Goal: Information Seeking & Learning: Learn about a topic

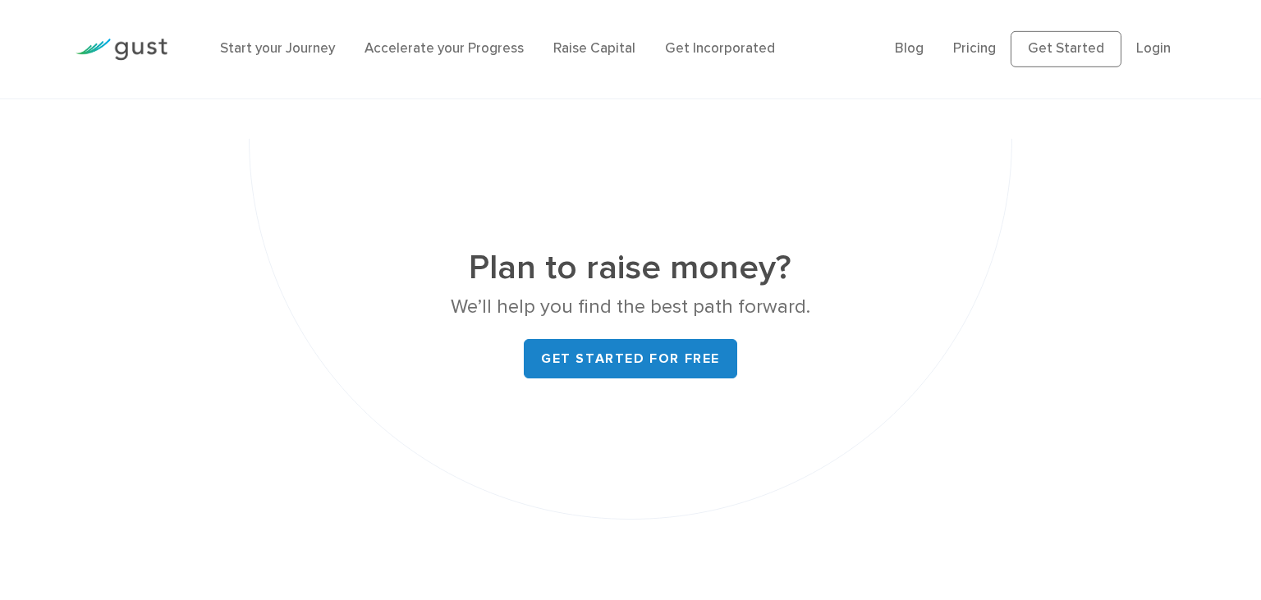
scroll to position [6416, 0]
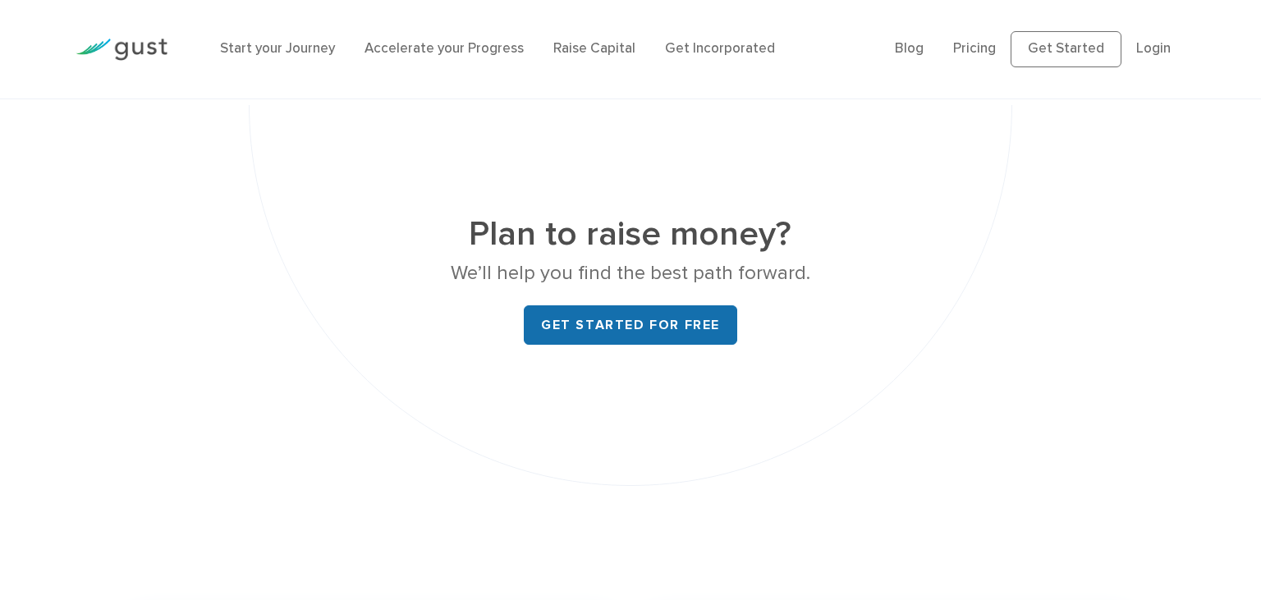
click at [606, 305] on link "Get started for free" at bounding box center [630, 324] width 213 height 39
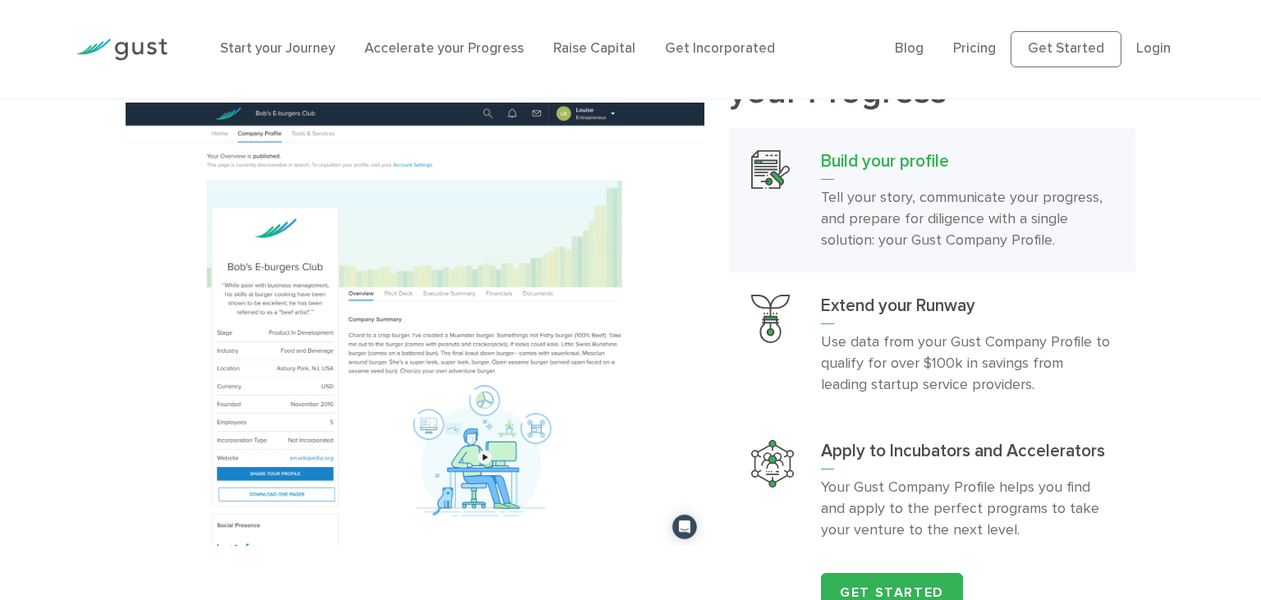
scroll to position [1075, 0]
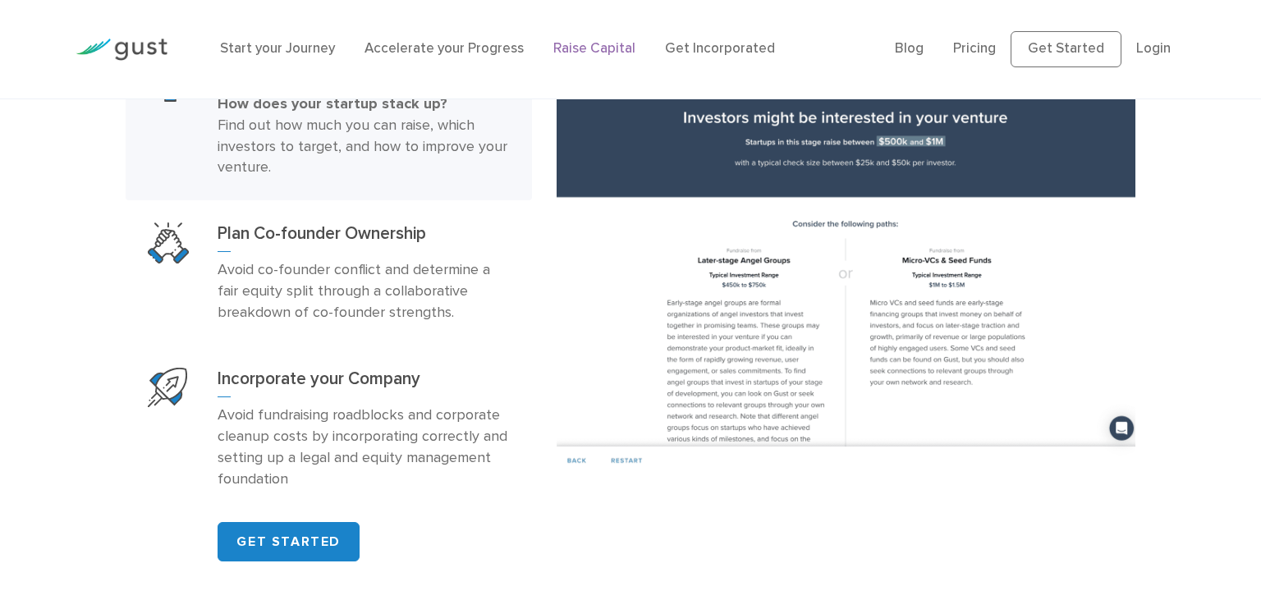
click at [571, 50] on link "Raise Capital" at bounding box center [594, 48] width 82 height 16
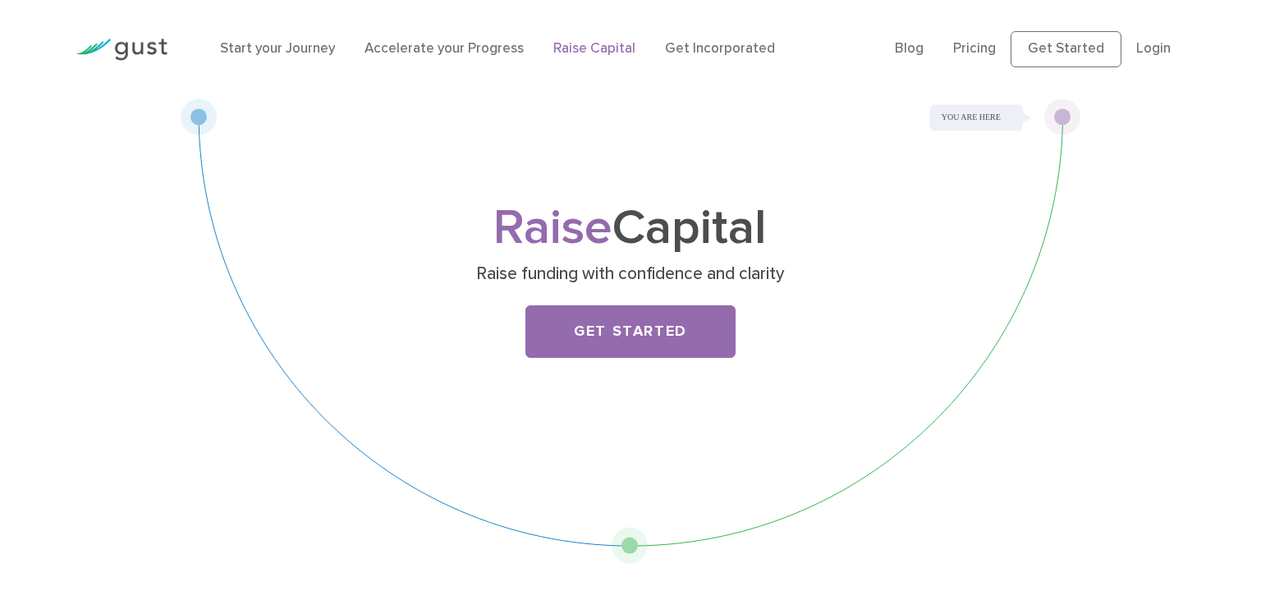
drag, startPoint x: 191, startPoint y: 117, endPoint x: 229, endPoint y: 246, distance: 135.1
click at [229, 246] on div "Raise Capital Raise funding with confidence and clarity Get Started" at bounding box center [631, 332] width 902 height 466
click at [1057, 111] on div "Raise Capital Raise funding with confidence and clarity Get Started" at bounding box center [631, 332] width 902 height 466
drag, startPoint x: 1060, startPoint y: 110, endPoint x: 1064, endPoint y: 172, distance: 62.5
click at [1064, 172] on div "Raise Capital Raise funding with confidence and clarity Get Started" at bounding box center [631, 332] width 902 height 466
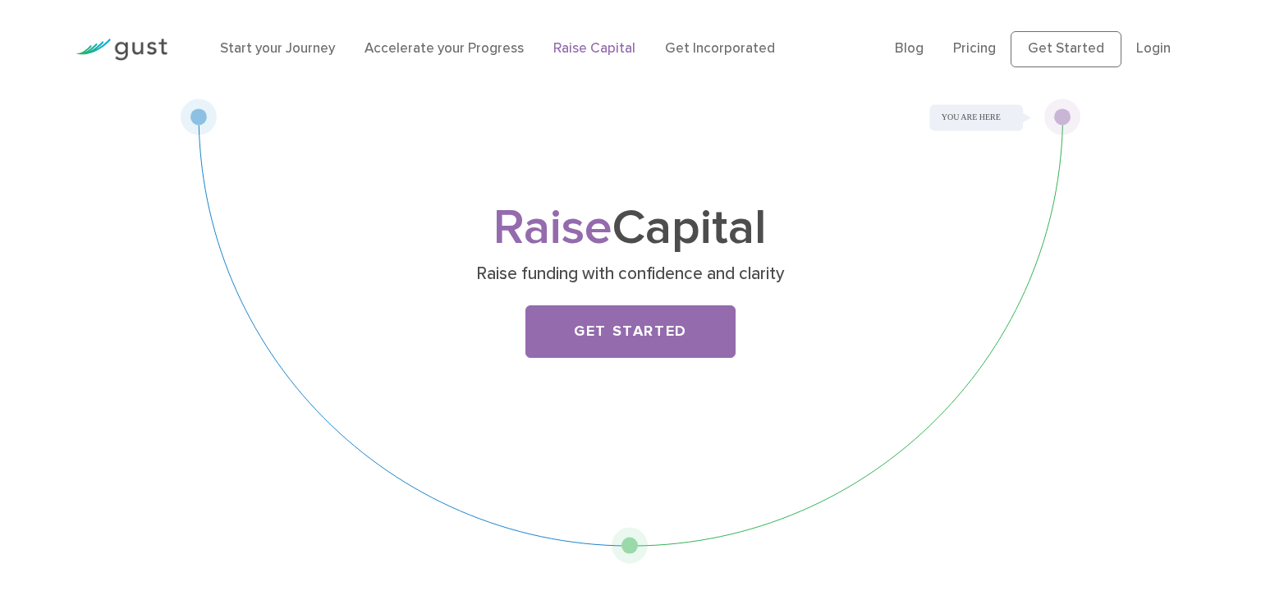
click at [193, 131] on div "Raise Capital Raise funding with confidence and clarity Get Started" at bounding box center [631, 332] width 902 height 466
